Goal: Task Accomplishment & Management: Manage account settings

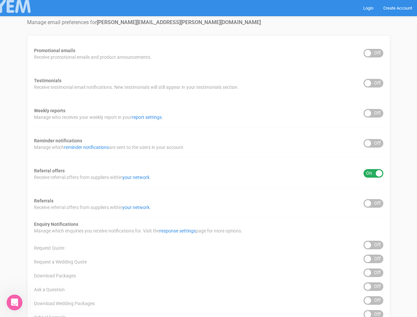
click at [208, 159] on div "Promotional emails ON OFF Receive promotional emails and product announcements.…" at bounding box center [208, 266] width 363 height 462
click at [374, 53] on div "ON OFF" at bounding box center [374, 53] width 20 height 9
click at [374, 83] on div "ON OFF" at bounding box center [374, 83] width 20 height 9
click at [374, 113] on div "ON OFF" at bounding box center [374, 113] width 20 height 9
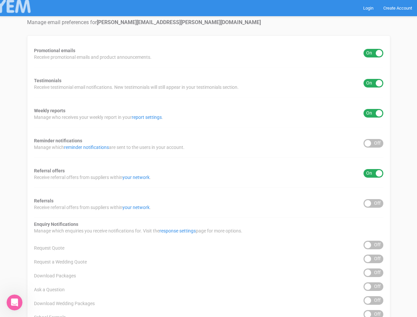
click at [374, 143] on div "ON OFF" at bounding box center [374, 143] width 20 height 9
click at [374, 173] on div "ON OFF" at bounding box center [374, 173] width 20 height 9
click at [374, 203] on div "ON OFF" at bounding box center [374, 203] width 20 height 9
click at [374, 245] on div "ON OFF" at bounding box center [374, 245] width 20 height 9
click at [374, 259] on div "ON OFF" at bounding box center [374, 259] width 20 height 9
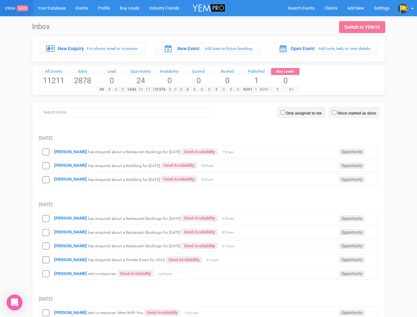
click at [208, 159] on td "Diahn Strickland has enquired about a Wedding for 26th March 2026 Send Availabi…" at bounding box center [209, 165] width 340 height 14
